Goal: Task Accomplishment & Management: Manage account settings

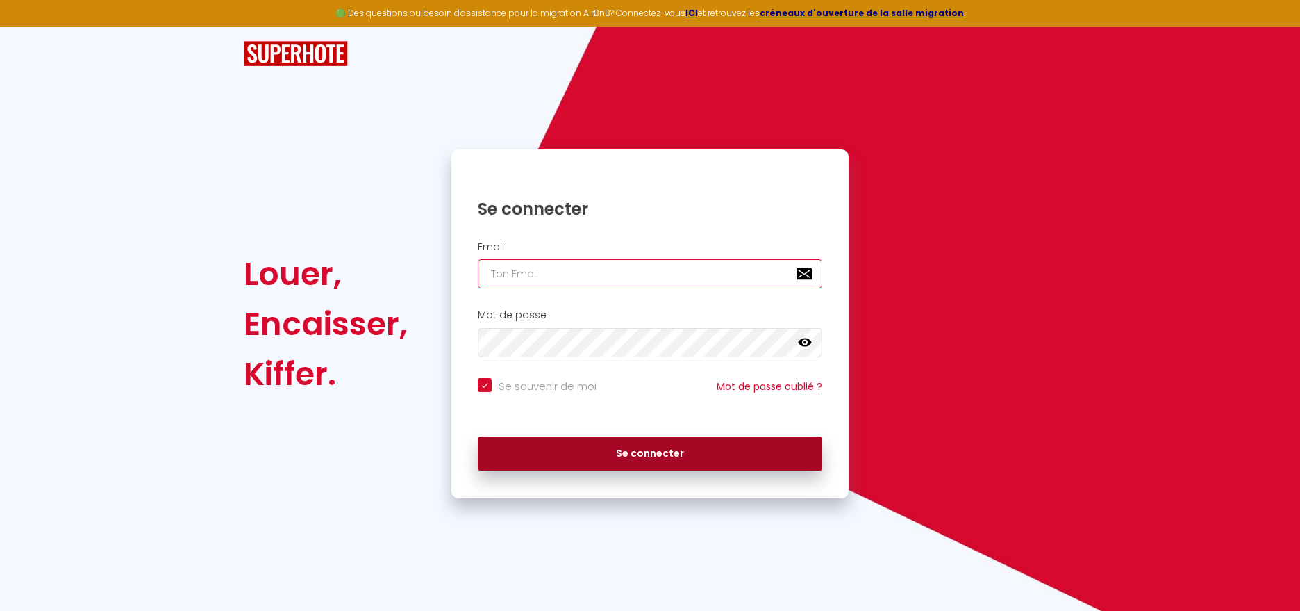
type input "[EMAIL_ADDRESS][DOMAIN_NAME]"
click at [631, 460] on button "Se connecter" at bounding box center [650, 453] width 345 height 35
checkbox input "true"
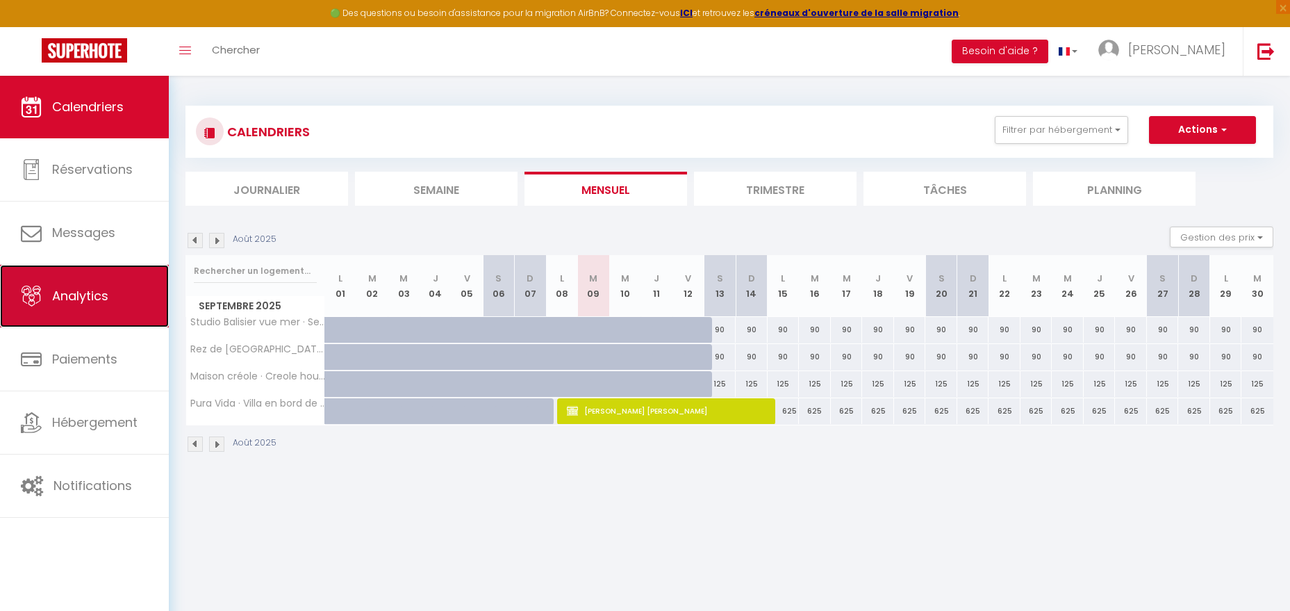
click at [88, 301] on span "Analytics" at bounding box center [80, 295] width 56 height 17
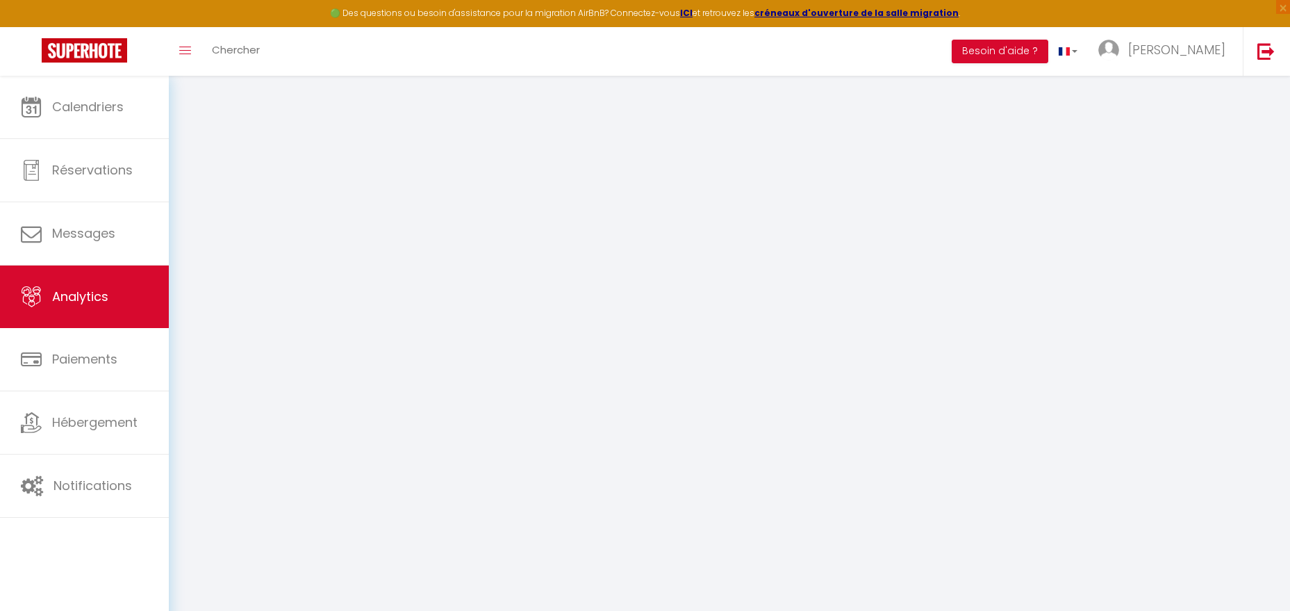
select select "2025"
select select "9"
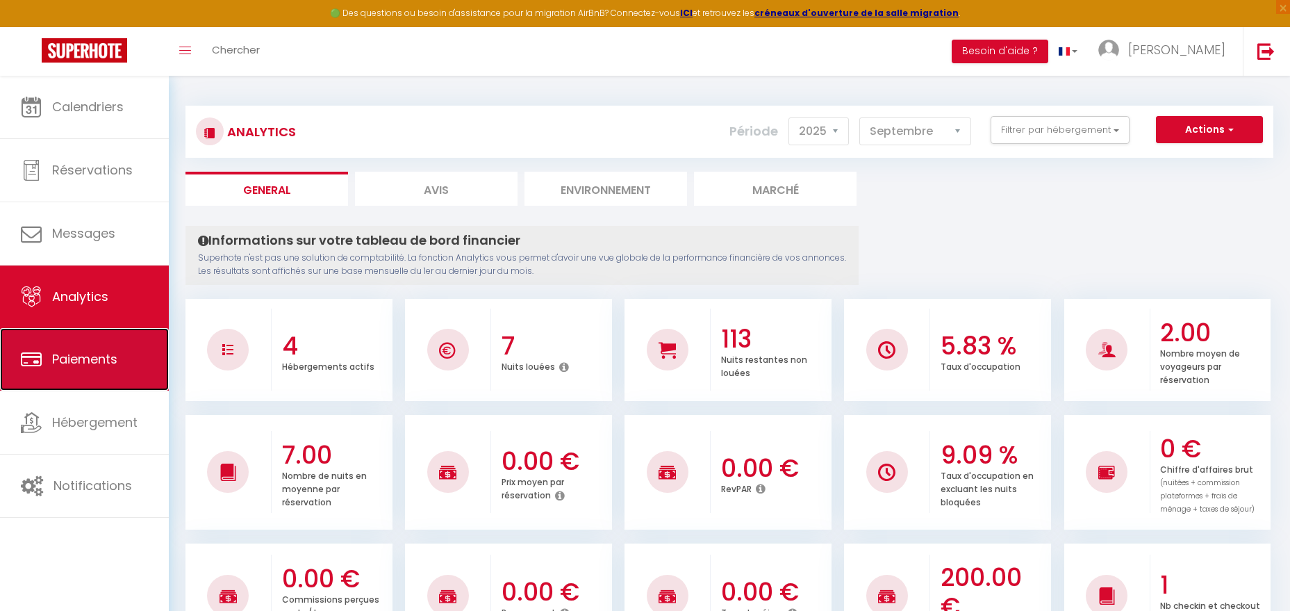
click at [59, 361] on span "Paiements" at bounding box center [84, 358] width 65 height 17
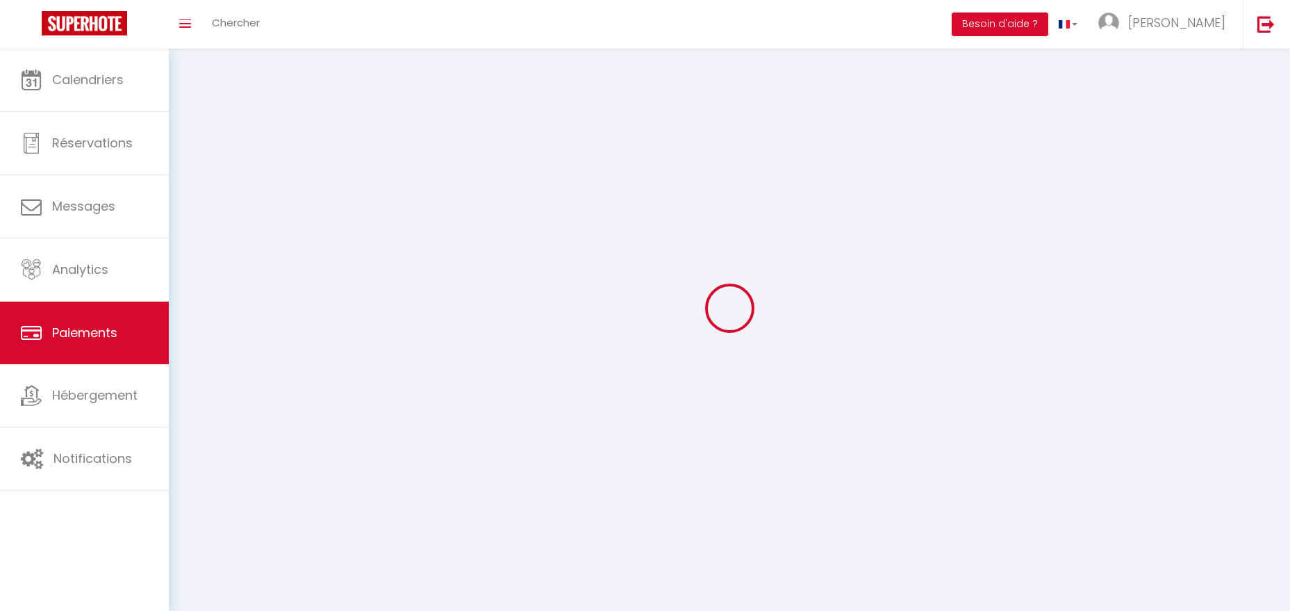
select select "2"
select select "0"
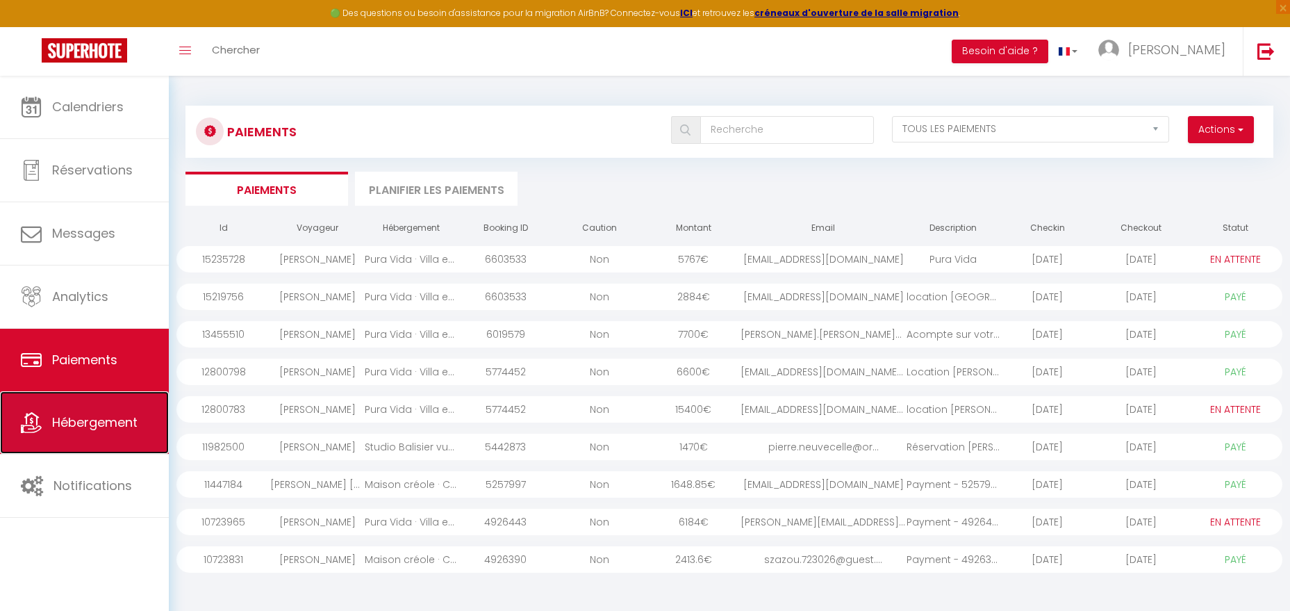
click at [116, 423] on span "Hébergement" at bounding box center [94, 421] width 85 height 17
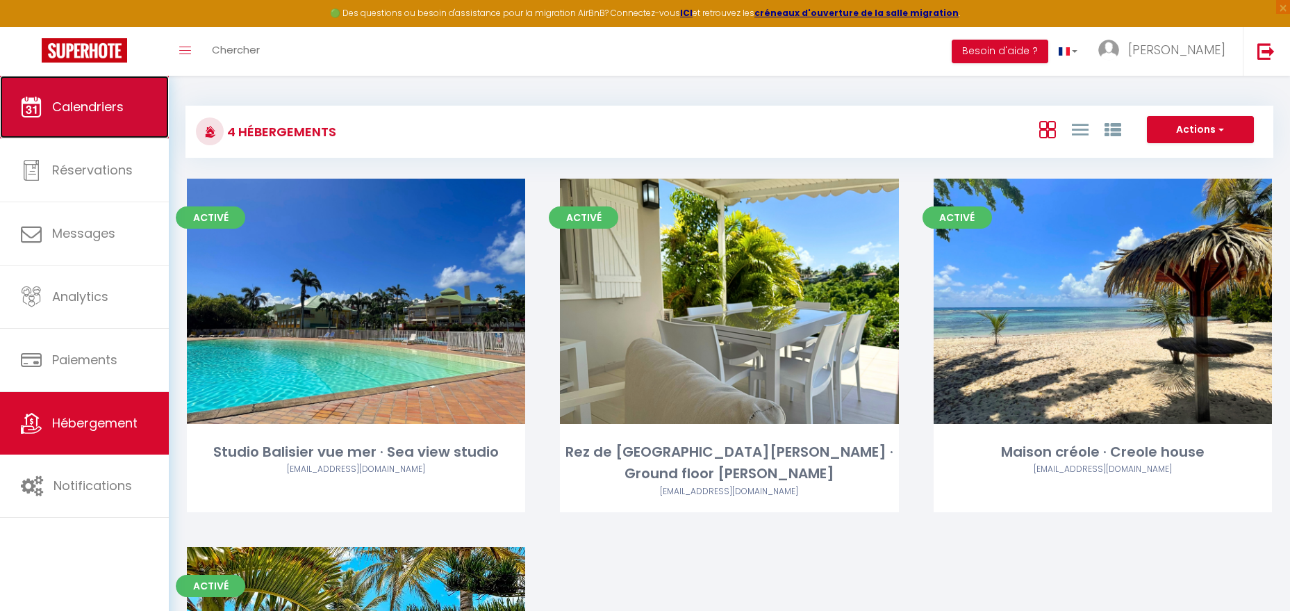
click at [102, 129] on link "Calendriers" at bounding box center [84, 107] width 169 height 63
